Goal: Information Seeking & Learning: Learn about a topic

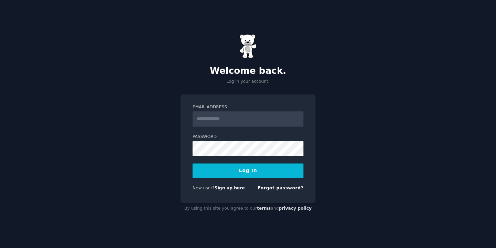
click at [248, 119] on input "Email Address" at bounding box center [248, 118] width 111 height 15
type input "**********"
click at [246, 170] on button "Log In" at bounding box center [248, 170] width 111 height 14
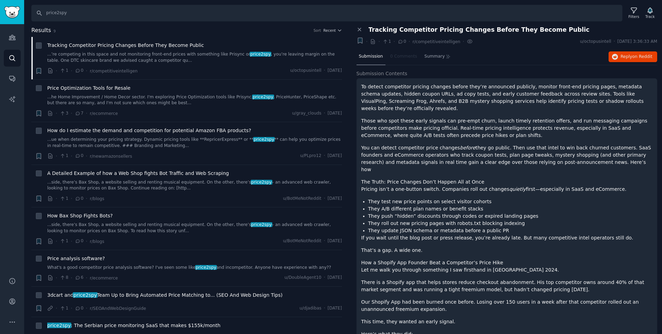
click at [115, 34] on h2 "Results 9 Sort Recent" at bounding box center [186, 30] width 311 height 9
click at [16, 39] on link "Audiences" at bounding box center [12, 37] width 17 height 17
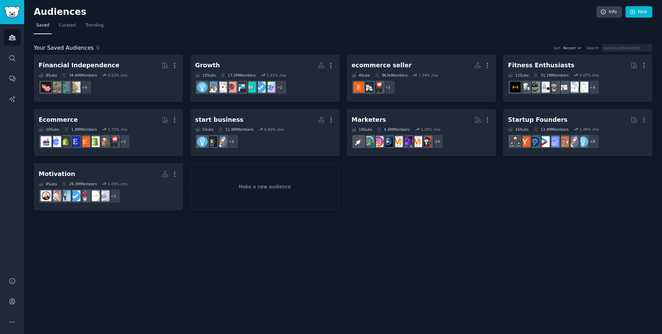
click at [135, 35] on div "Your Saved Audiences 9 Sort Recent Search Financial Independence More 8 Sub s 3…" at bounding box center [343, 122] width 618 height 176
click at [399, 181] on div "Financial Independence More 8 Sub s 34.6M Members 0.52 % /mo r/personalfinance,…" at bounding box center [343, 132] width 618 height 156
click at [413, 186] on div "Financial Independence More 8 Sub s 34.6M Members 0.52 % /mo r/personalfinance,…" at bounding box center [343, 132] width 618 height 156
click at [244, 179] on link "Make a new audience" at bounding box center [264, 186] width 149 height 47
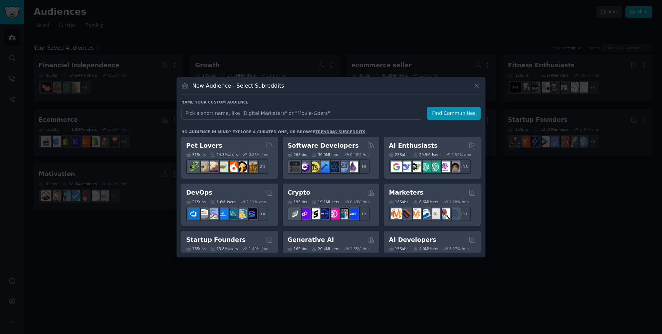
type input "ㄏ"
type input "c"
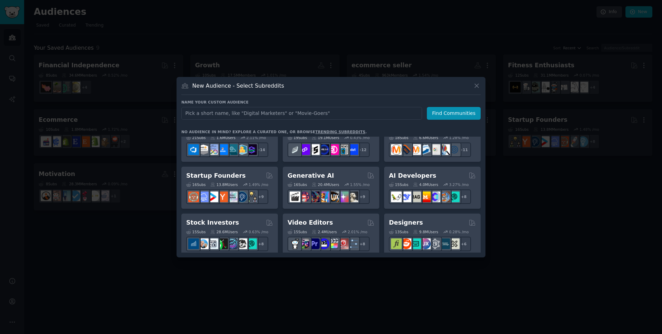
scroll to position [62, 0]
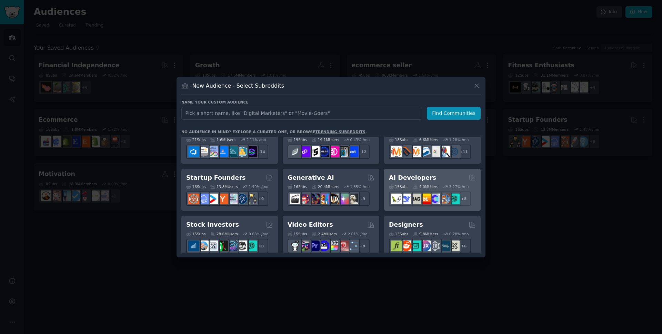
click at [437, 176] on div "AI Developers" at bounding box center [432, 177] width 87 height 9
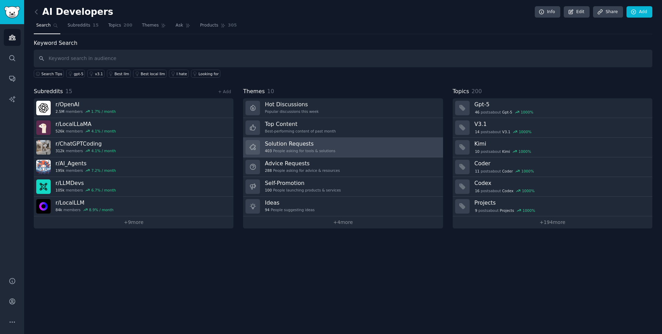
click at [369, 151] on link "Solution Requests 403 People asking for tools & solutions" at bounding box center [343, 148] width 200 height 20
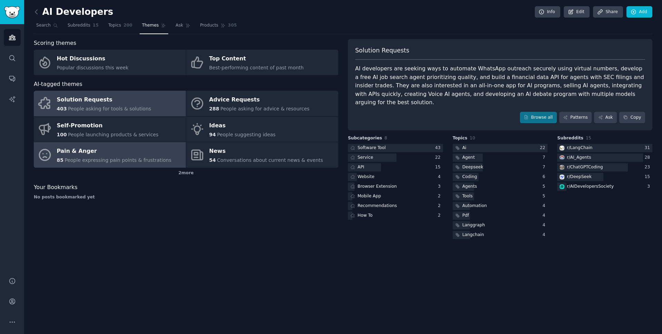
click at [152, 148] on div "Pain & Anger" at bounding box center [114, 151] width 115 height 11
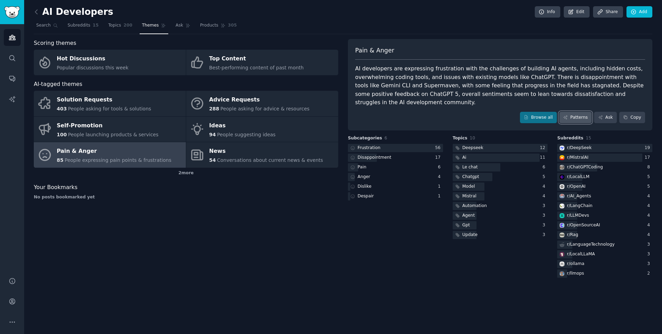
click at [496, 120] on link "Patterns" at bounding box center [575, 118] width 32 height 12
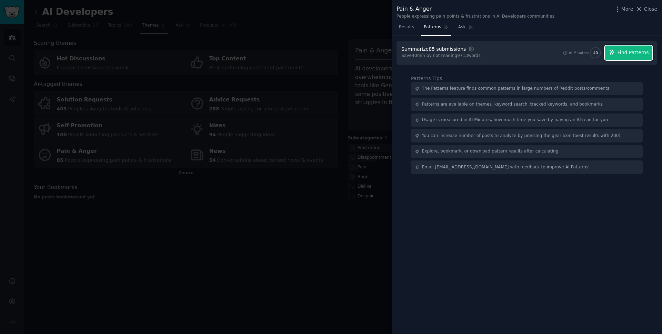
click at [496, 57] on button "Find Patterns" at bounding box center [629, 53] width 48 height 14
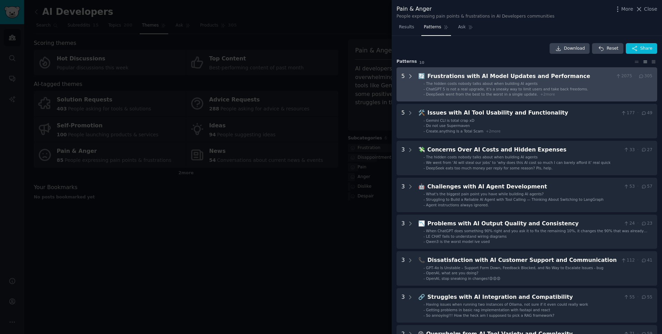
click at [410, 78] on icon at bounding box center [410, 76] width 6 height 6
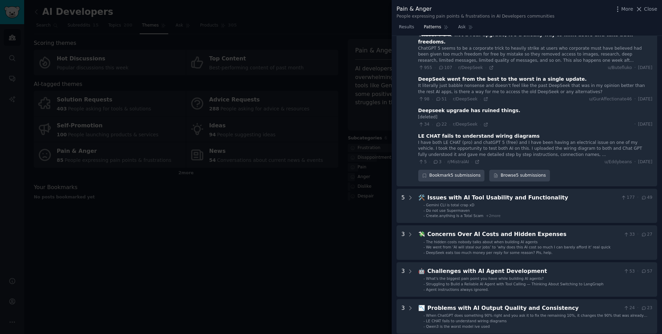
scroll to position [167, 0]
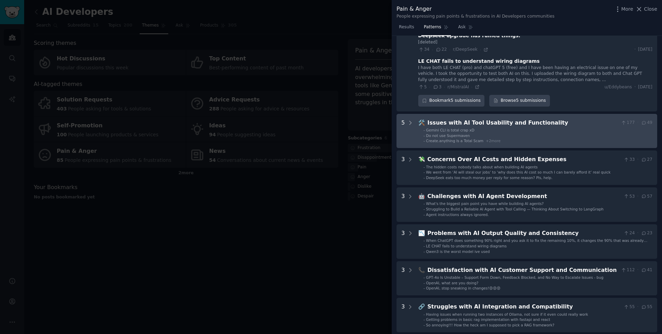
click at [495, 128] on li "- Gemini CLI is total crap xD" at bounding box center [537, 130] width 229 height 5
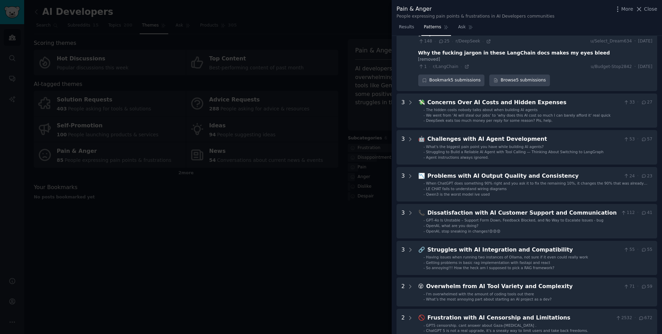
scroll to position [407, 0]
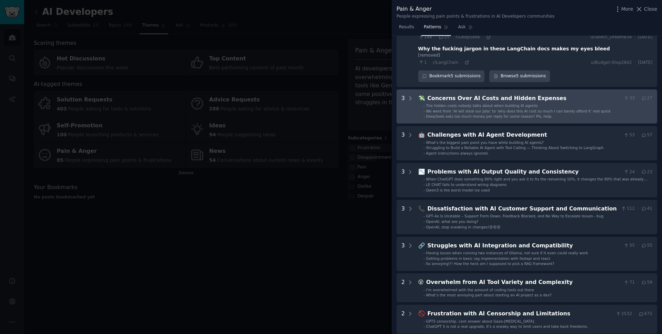
click at [496, 114] on span "DeepSeek eats too much money per reply for some reason? Pls, help." at bounding box center [489, 116] width 127 height 4
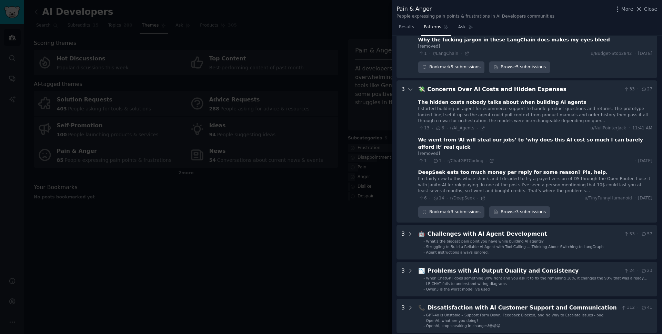
scroll to position [384, 0]
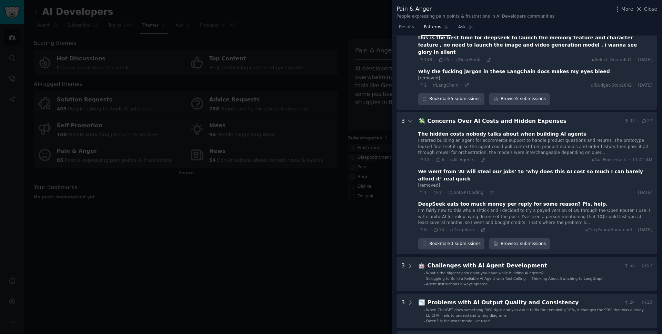
click at [496, 130] on div "The hidden costs nobody talks about when building AI agents" at bounding box center [502, 133] width 168 height 7
click at [496, 138] on div "I started building an agent for ecommerce support to handle product questions a…" at bounding box center [535, 147] width 234 height 18
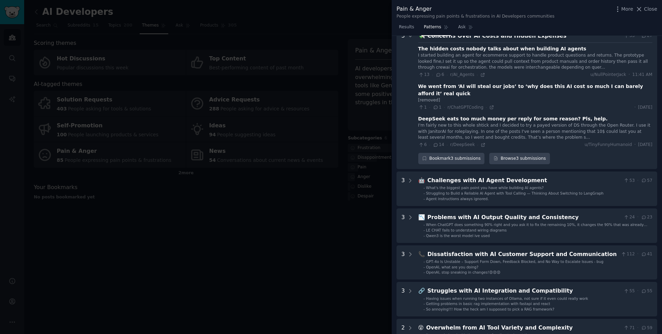
scroll to position [496, 0]
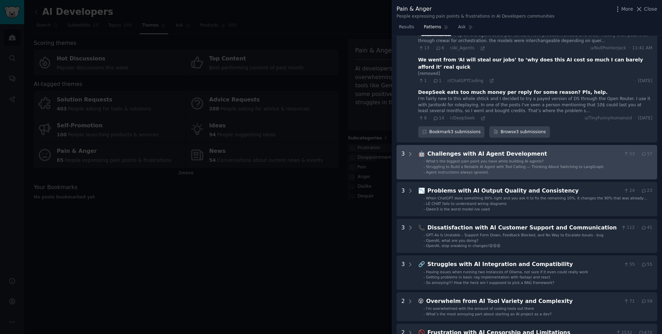
click at [496, 150] on div "Challenges with AI Agent Development" at bounding box center [523, 154] width 193 height 9
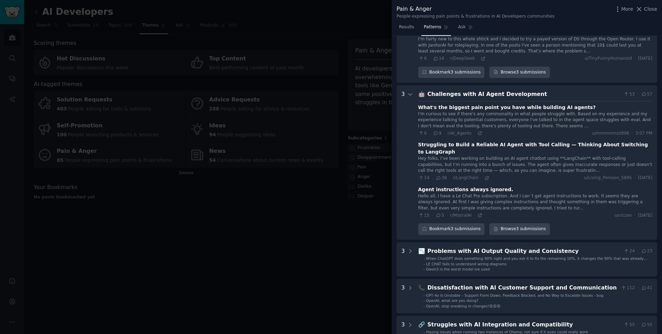
scroll to position [554, 0]
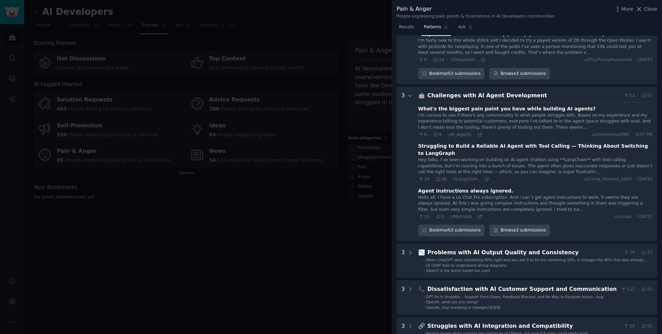
click at [496, 105] on div "What's the biggest pain point you have while building AI agents?" at bounding box center [507, 108] width 178 height 7
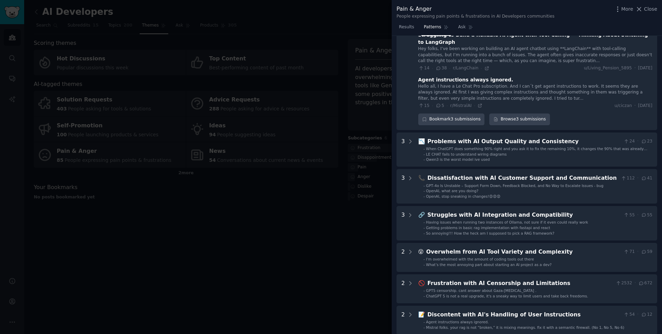
scroll to position [666, 0]
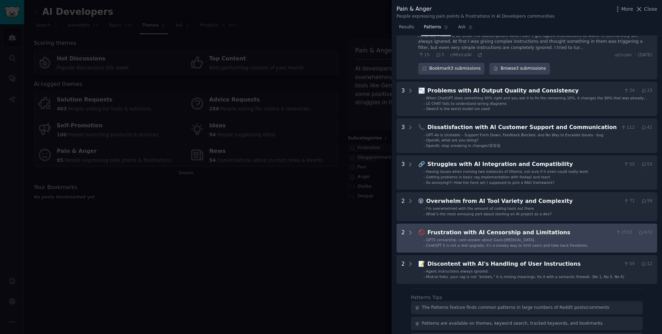
scroll to position [760, 0]
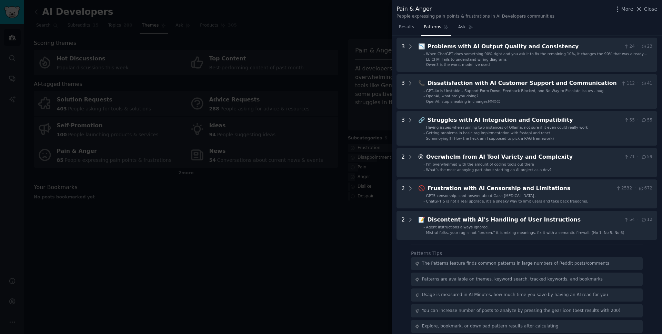
click at [362, 237] on div at bounding box center [331, 167] width 662 height 334
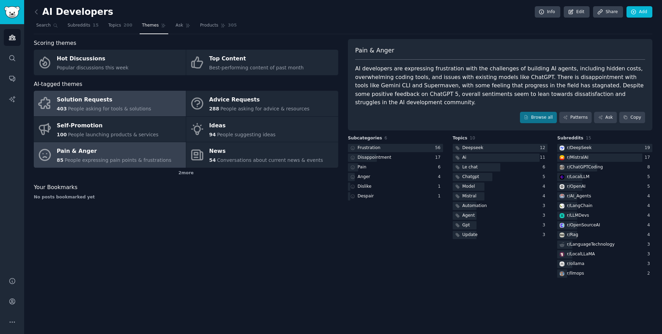
click at [109, 106] on span "People asking for tools & solutions" at bounding box center [109, 109] width 83 height 6
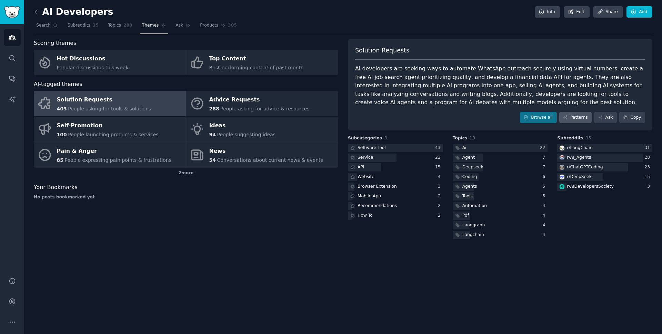
click at [496, 119] on icon at bounding box center [565, 117] width 5 height 5
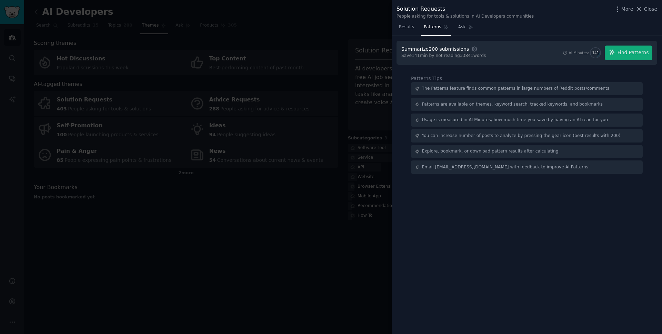
click at [496, 64] on div "Summarize 200 submissions Settings Save 141 min by not reading 33841 words AI M…" at bounding box center [526, 53] width 261 height 24
click at [496, 58] on button "Find Patterns" at bounding box center [629, 53] width 48 height 14
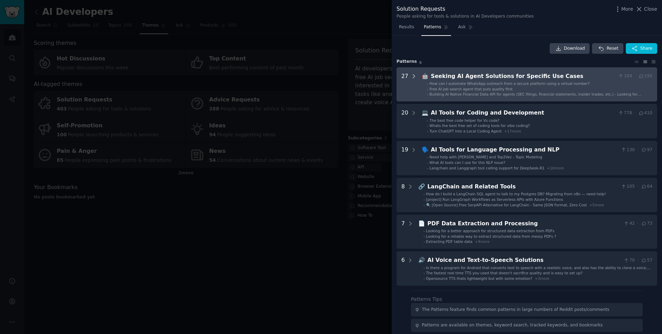
click at [413, 77] on icon at bounding box center [414, 75] width 2 height 3
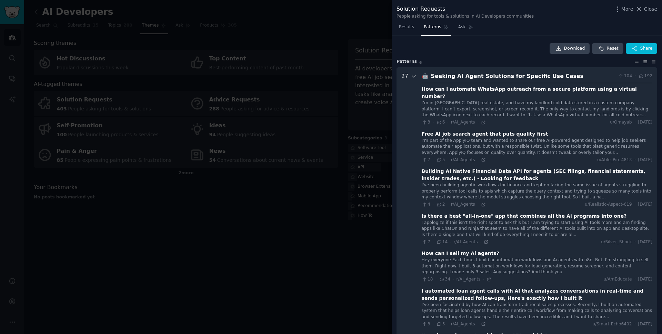
click at [488, 103] on div "I’m in Dubai real estate, and have my landlord cold data stored in a custom com…" at bounding box center [537, 109] width 231 height 18
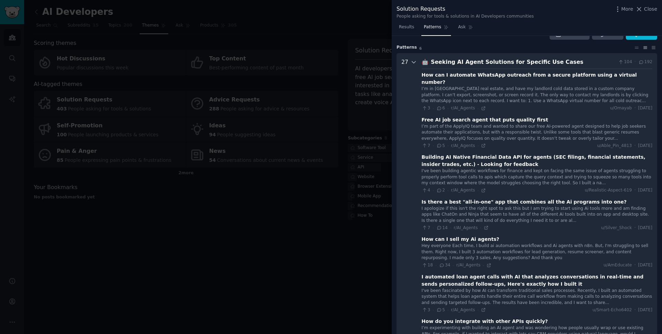
scroll to position [14, 0]
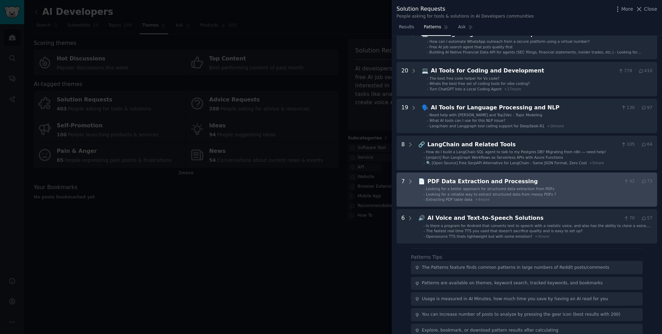
scroll to position [42, 0]
click at [411, 181] on icon at bounding box center [410, 181] width 6 height 6
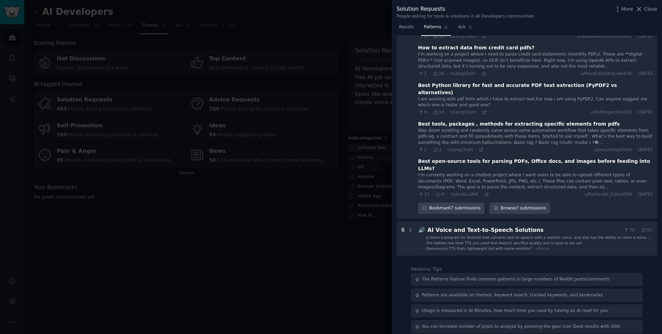
scroll to position [324, 0]
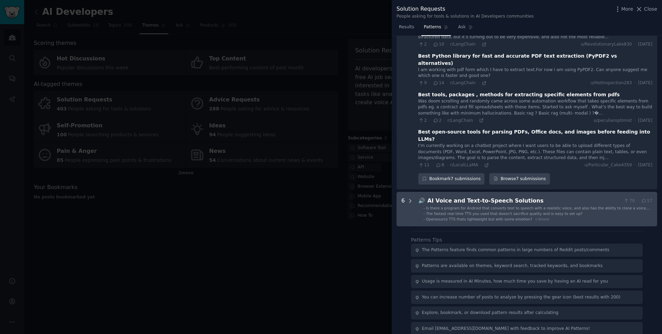
click at [413, 201] on div at bounding box center [410, 208] width 6 height 25
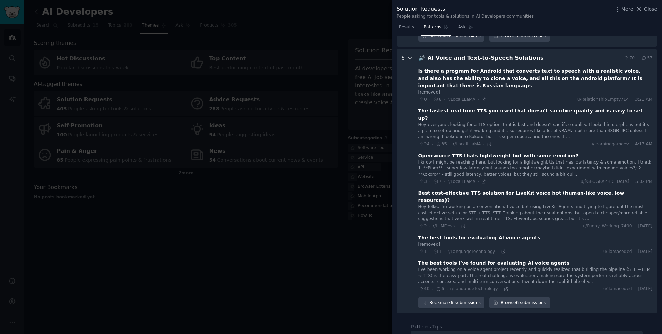
scroll to position [472, 0]
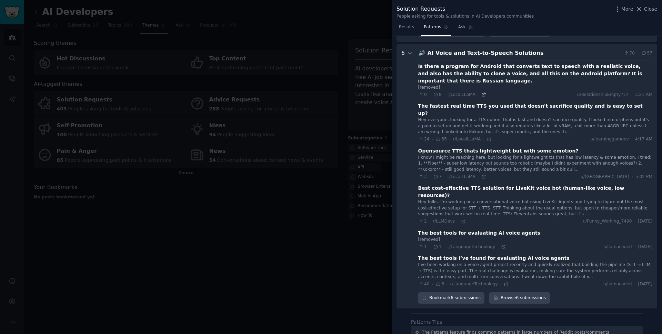
click at [481, 92] on icon at bounding box center [483, 94] width 5 height 5
